Goal: Task Accomplishment & Management: Complete application form

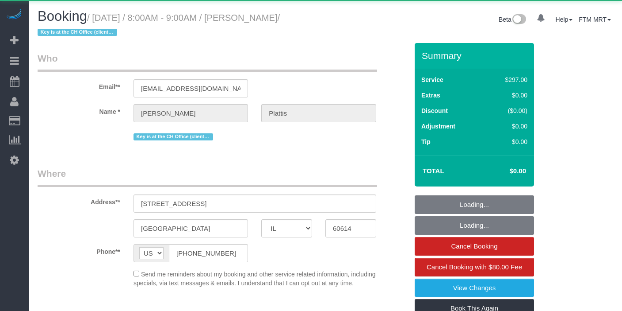
select select "IL"
select select "object:1289"
select select "513"
select select "2"
select select "10"
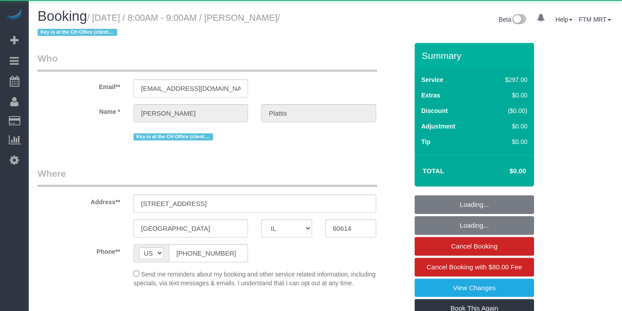
select select "spot1"
select select "number:1"
select select "number:68"
select select "number:138"
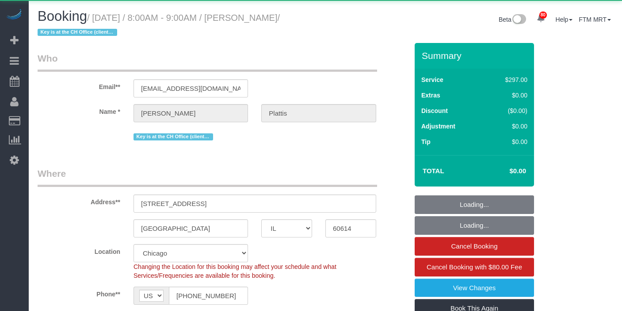
select select "2"
select select "10"
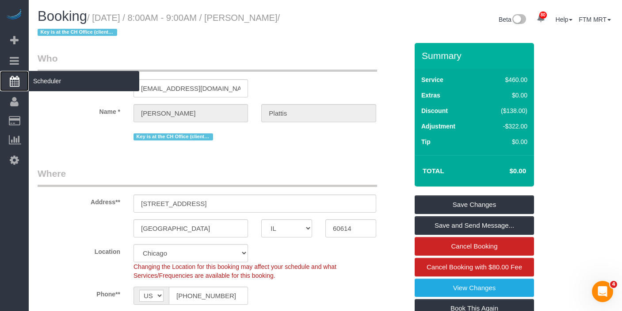
click at [57, 85] on span "Scheduler" at bounding box center [84, 81] width 111 height 20
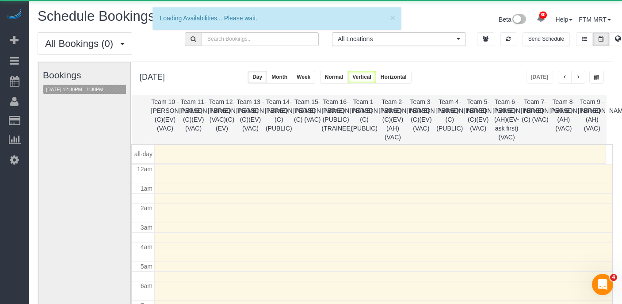
scroll to position [117, 0]
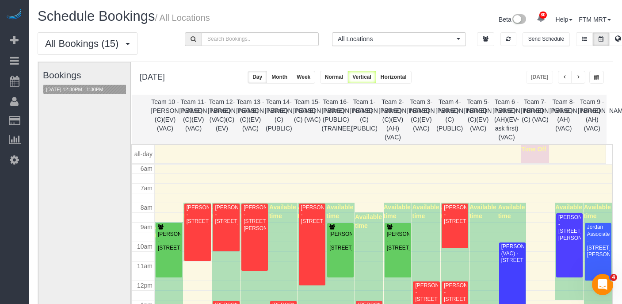
click at [582, 78] on button "button" at bounding box center [579, 77] width 14 height 13
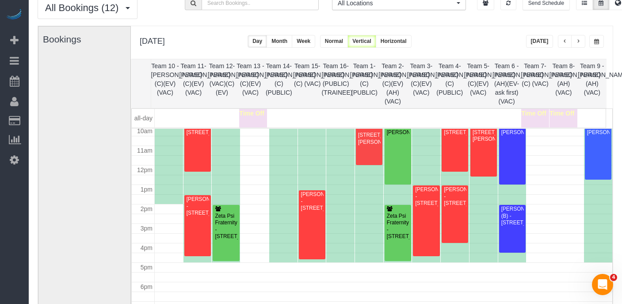
scroll to position [176, 0]
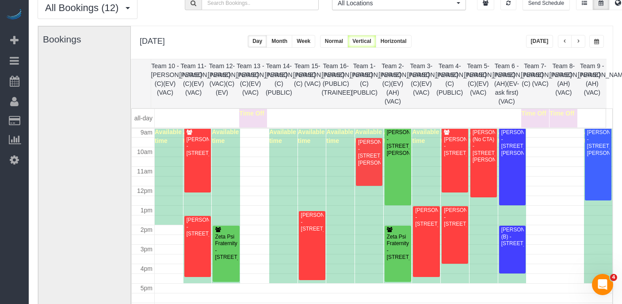
click at [580, 39] on button "button" at bounding box center [579, 41] width 14 height 13
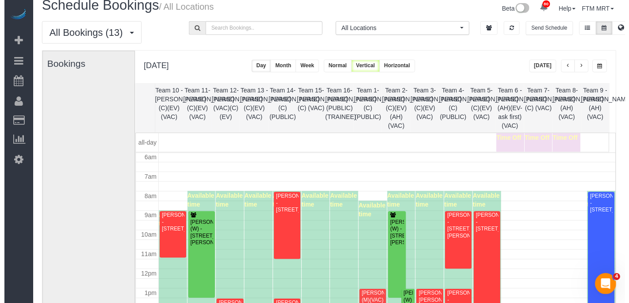
scroll to position [0, 0]
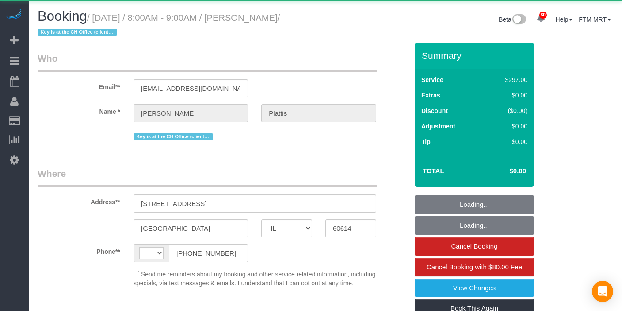
select select "IL"
select select "string:US"
select select "object:573"
select select "513"
select select "2"
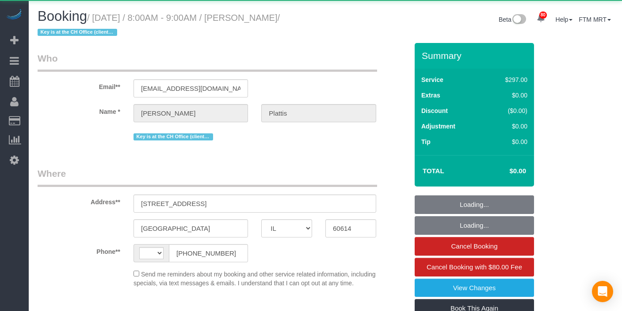
select select "10"
select select "number:1"
select select "number:68"
select select "number:138"
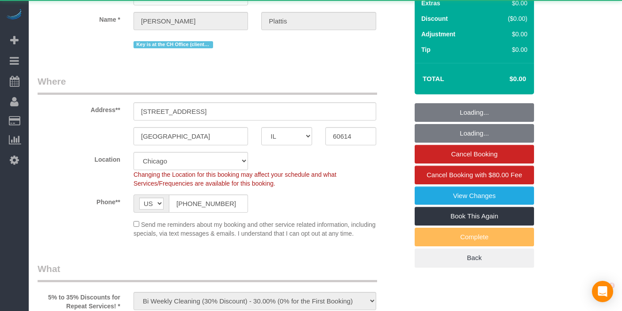
scroll to position [94, 0]
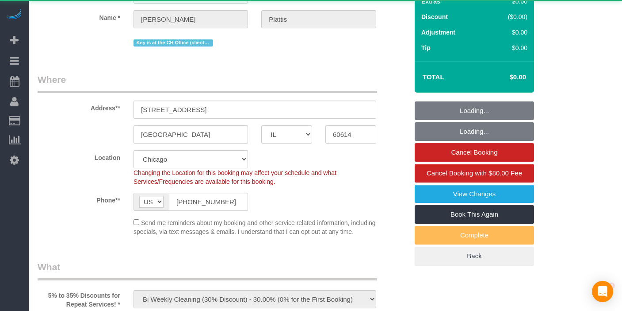
select select "object:1289"
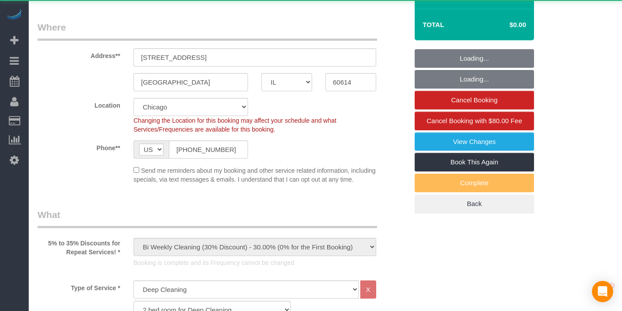
select select "spot1"
select select "2"
select select "10"
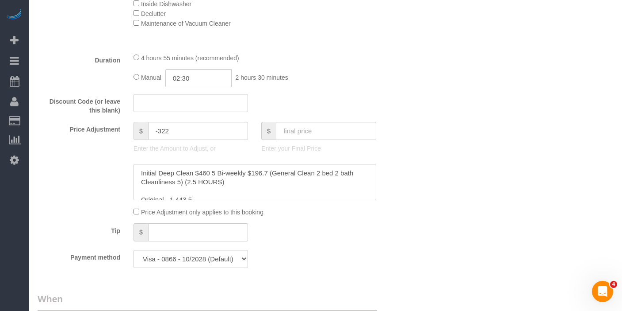
scroll to position [17, 0]
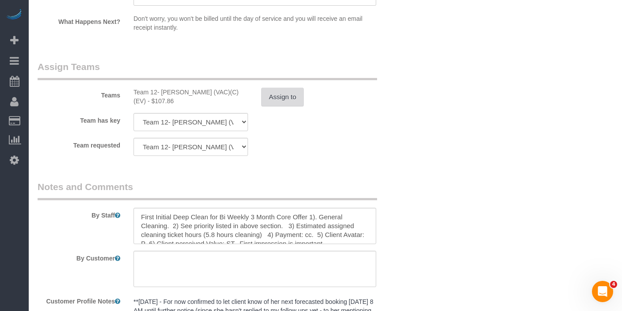
click at [291, 98] on button "Assign to" at bounding box center [282, 97] width 42 height 19
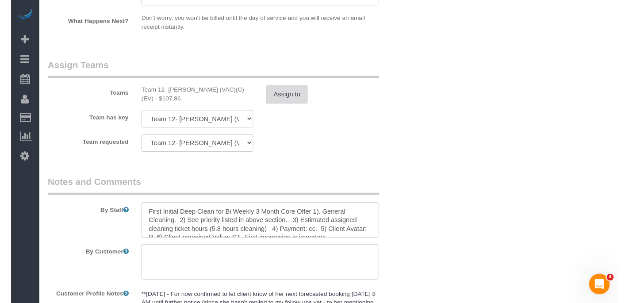
scroll to position [1569, 0]
